Goal: Task Accomplishment & Management: Use online tool/utility

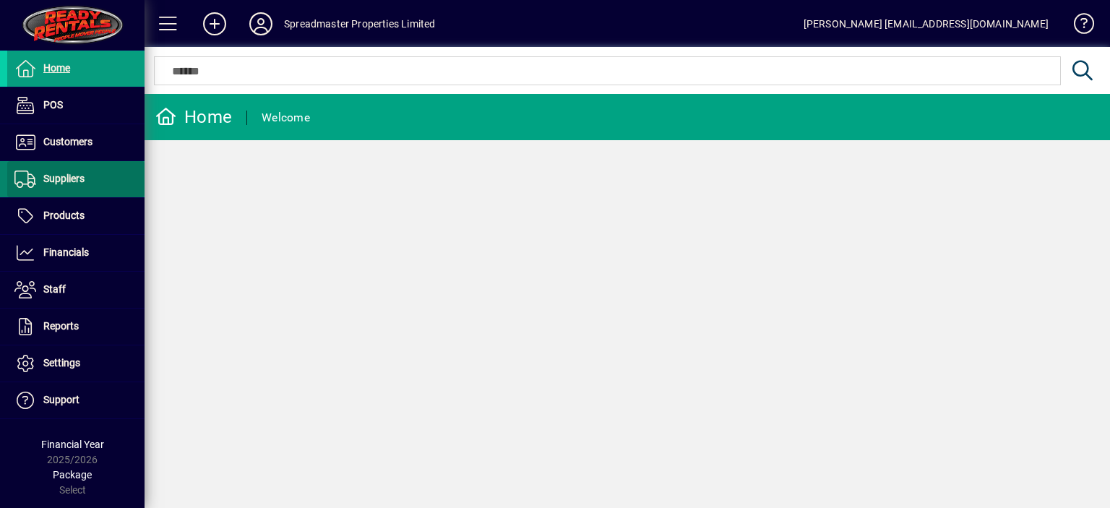
click at [75, 181] on span "Suppliers" at bounding box center [63, 179] width 41 height 12
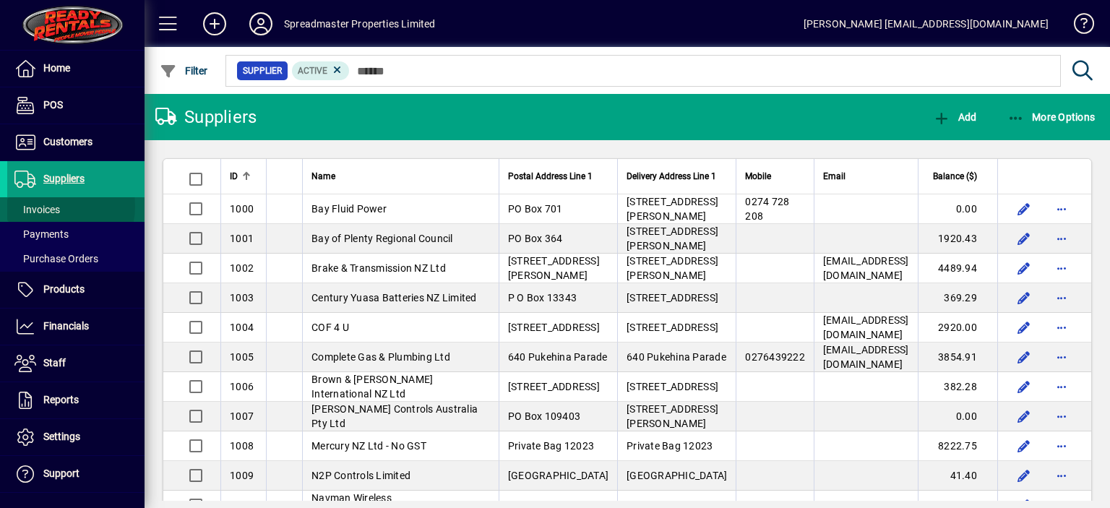
click at [52, 206] on span "Invoices" at bounding box center [37, 210] width 46 height 12
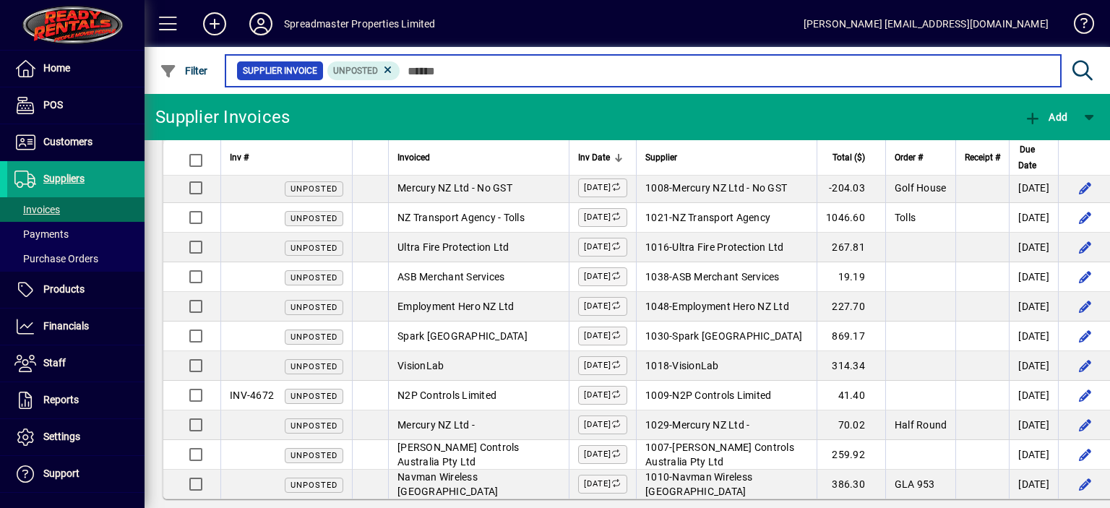
scroll to position [124, 0]
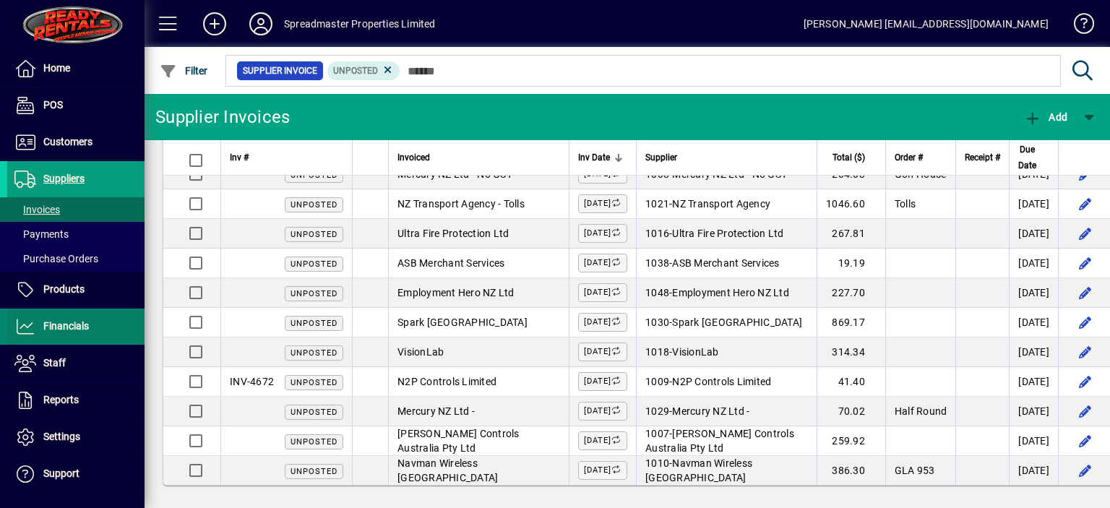
click at [86, 322] on span "Financials" at bounding box center [66, 326] width 46 height 12
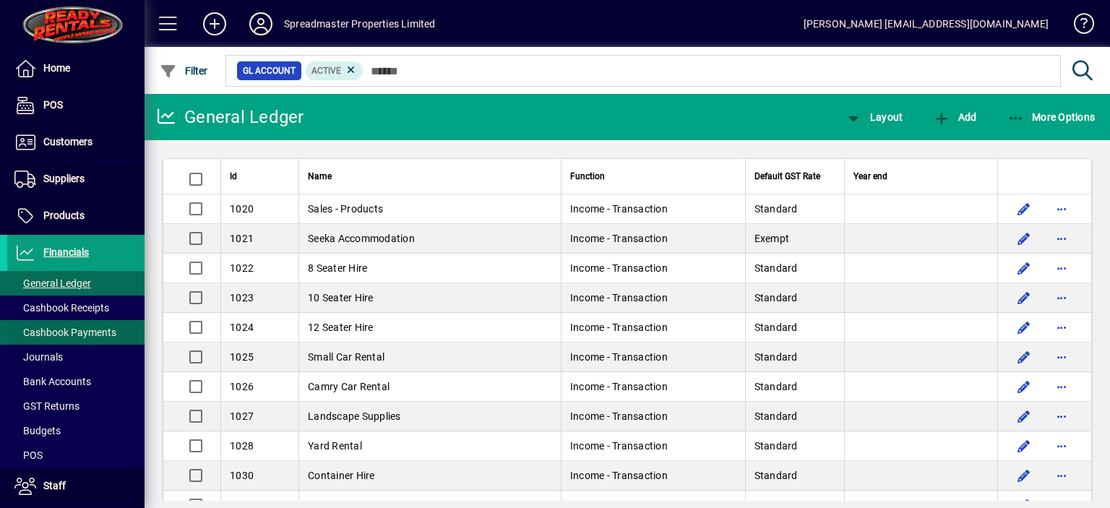
click at [91, 328] on span "Cashbook Payments" at bounding box center [65, 333] width 102 height 12
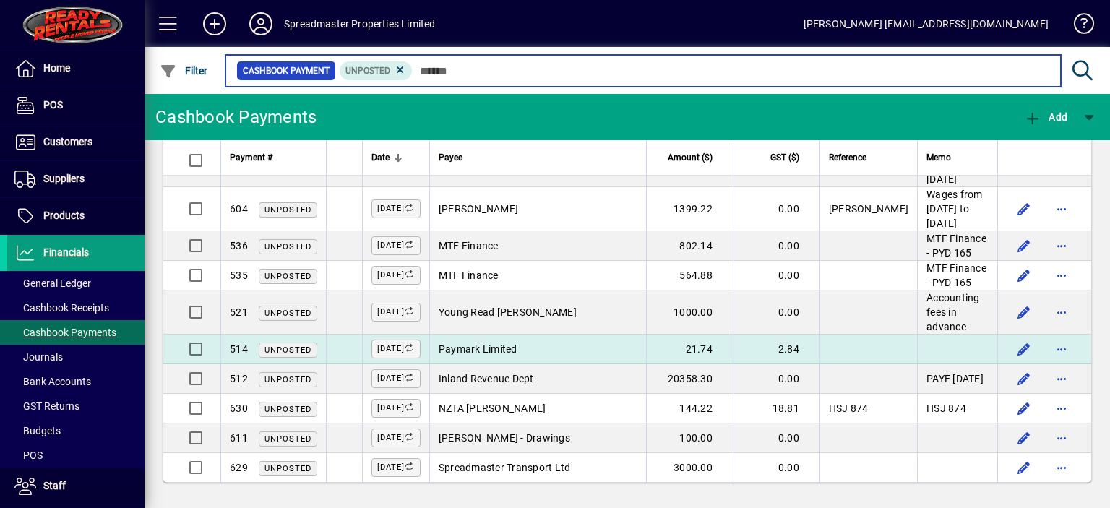
scroll to position [900, 0]
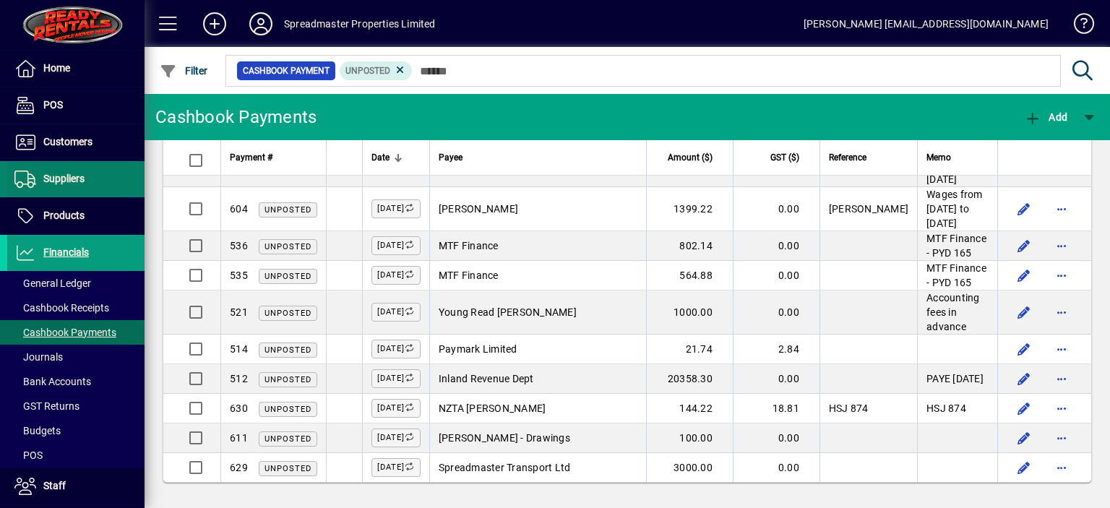
click at [81, 178] on span "Suppliers" at bounding box center [63, 179] width 41 height 12
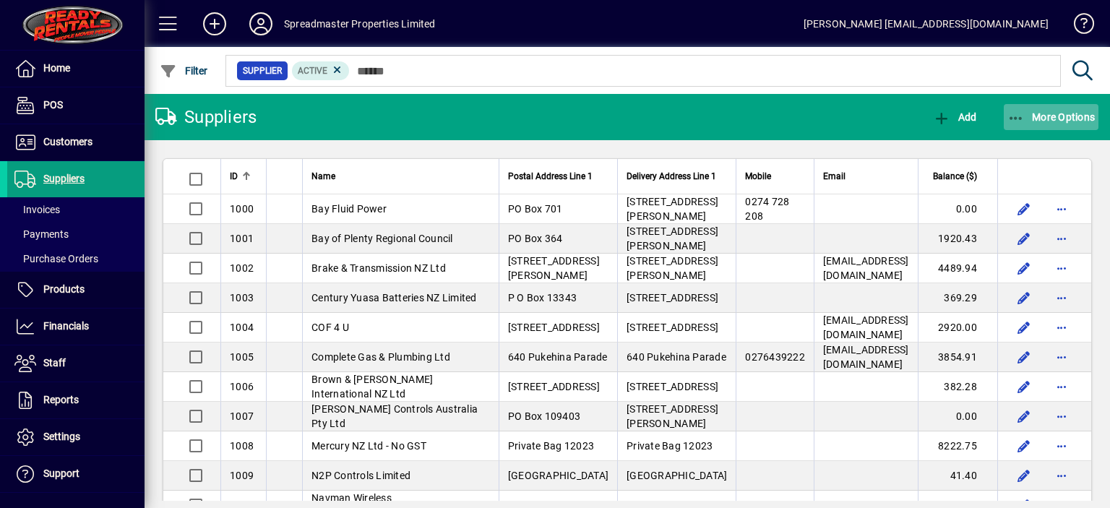
click at [1041, 116] on span "More Options" at bounding box center [1051, 117] width 88 height 12
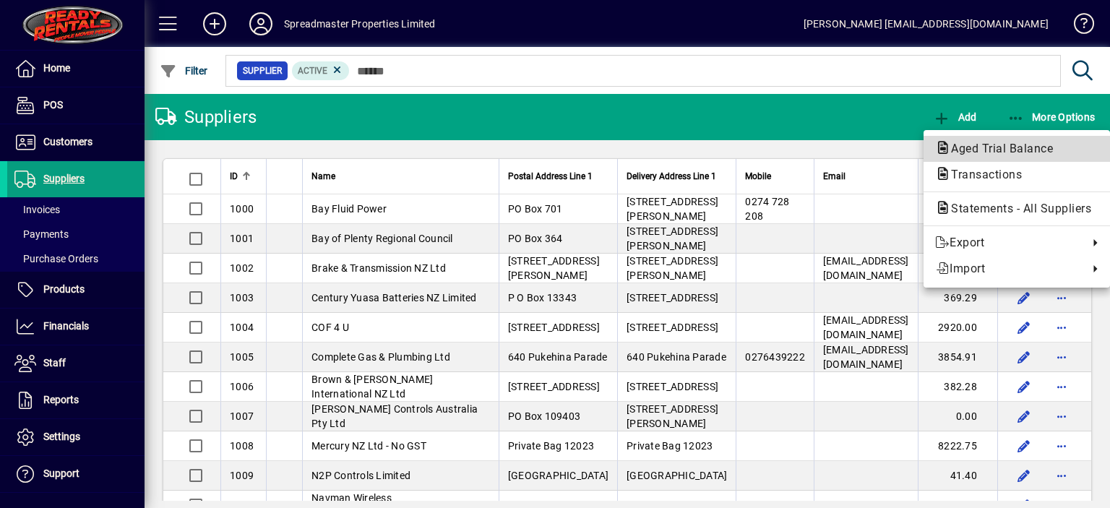
click at [966, 145] on span "Aged Trial Balance" at bounding box center [997, 149] width 125 height 14
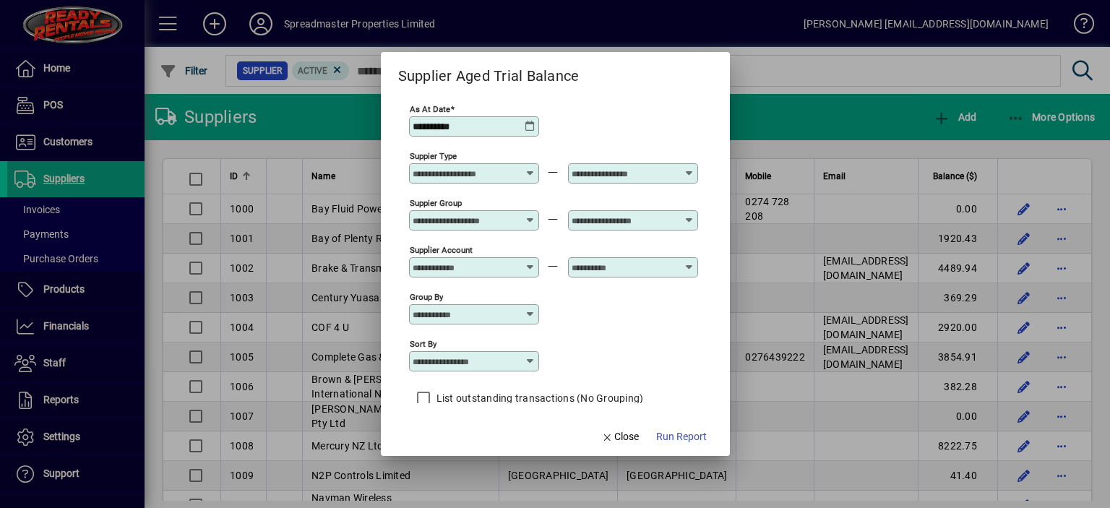
click at [532, 358] on icon at bounding box center [531, 362] width 12 height 12
click at [489, 431] on div "Supplier Name" at bounding box center [454, 432] width 69 height 15
type input "**********"
click at [679, 433] on span "Run Report" at bounding box center [681, 436] width 51 height 15
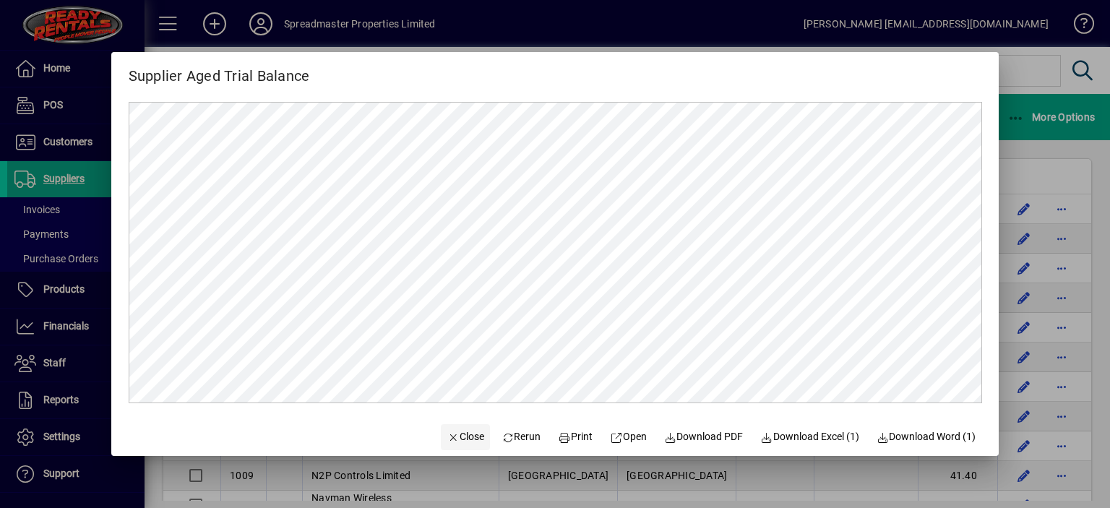
click at [453, 433] on span "Close" at bounding box center [466, 436] width 38 height 15
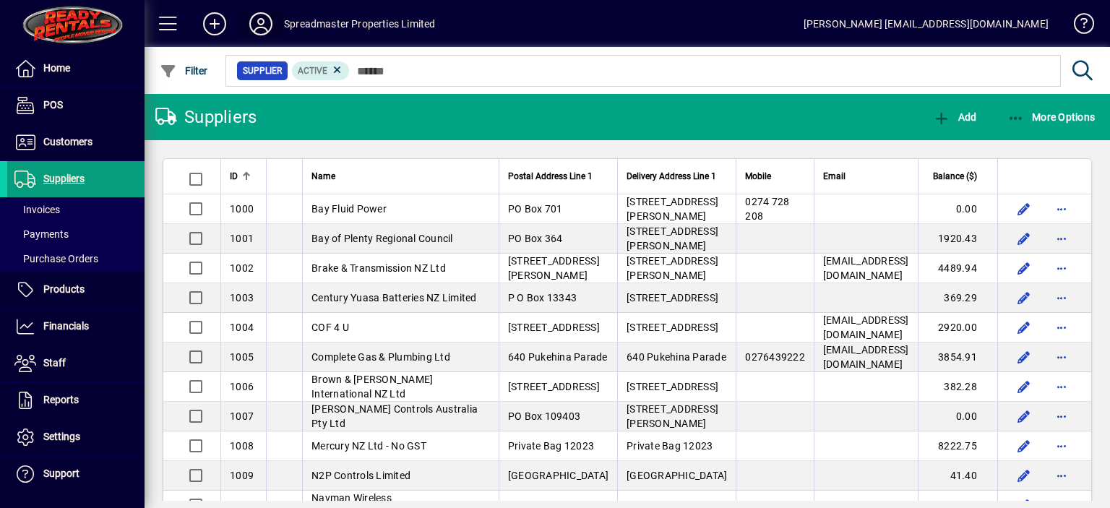
click at [257, 21] on icon at bounding box center [260, 23] width 29 height 23
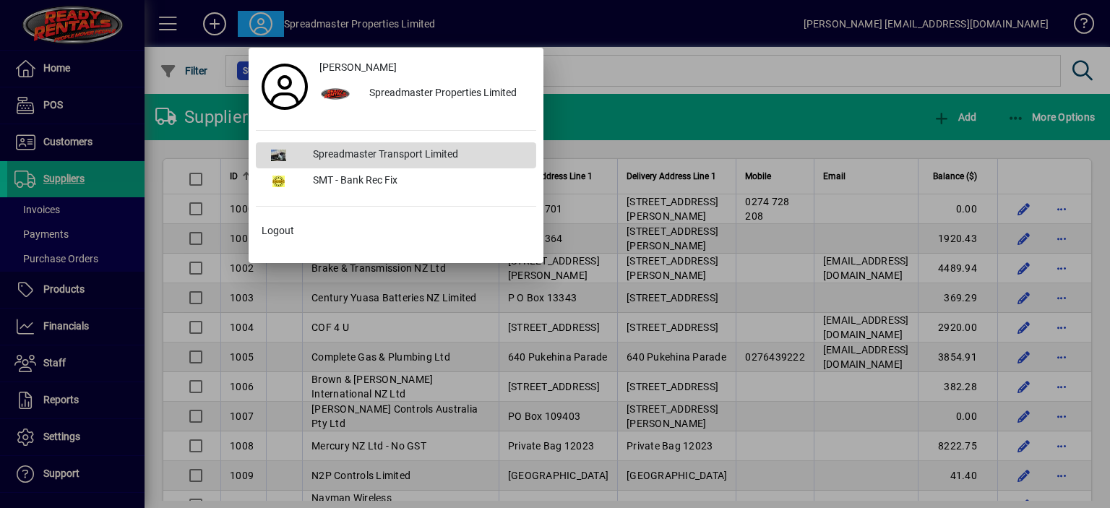
click at [345, 150] on div "Spreadmaster Transport Limited" at bounding box center [418, 155] width 235 height 26
